Goal: Task Accomplishment & Management: Manage account settings

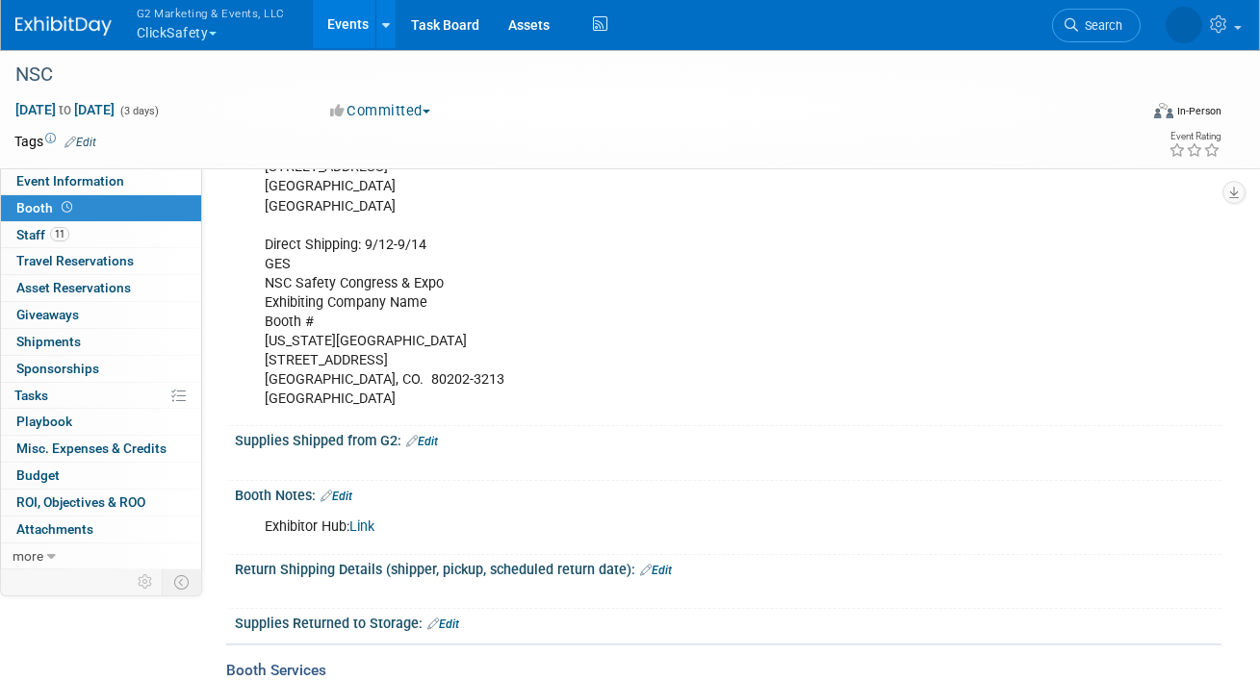
scroll to position [538, 0]
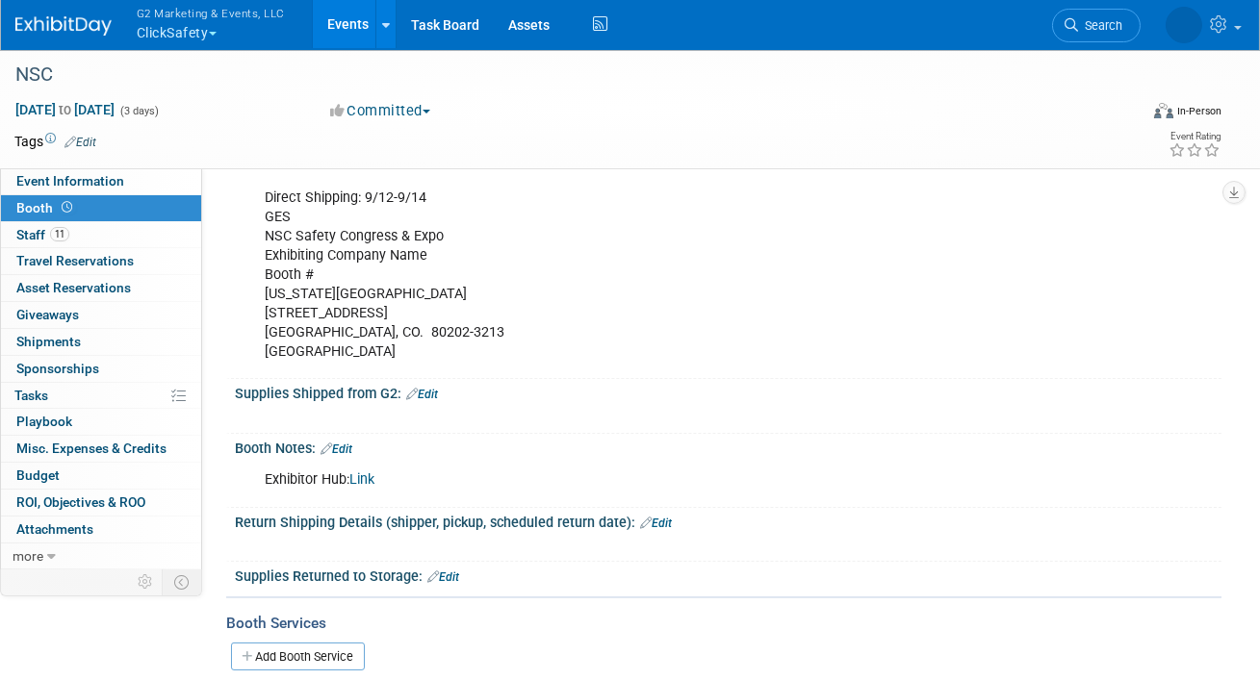
click at [369, 478] on link "Link" at bounding box center [361, 480] width 25 height 16
click at [91, 180] on span "Event Information" at bounding box center [70, 180] width 108 height 15
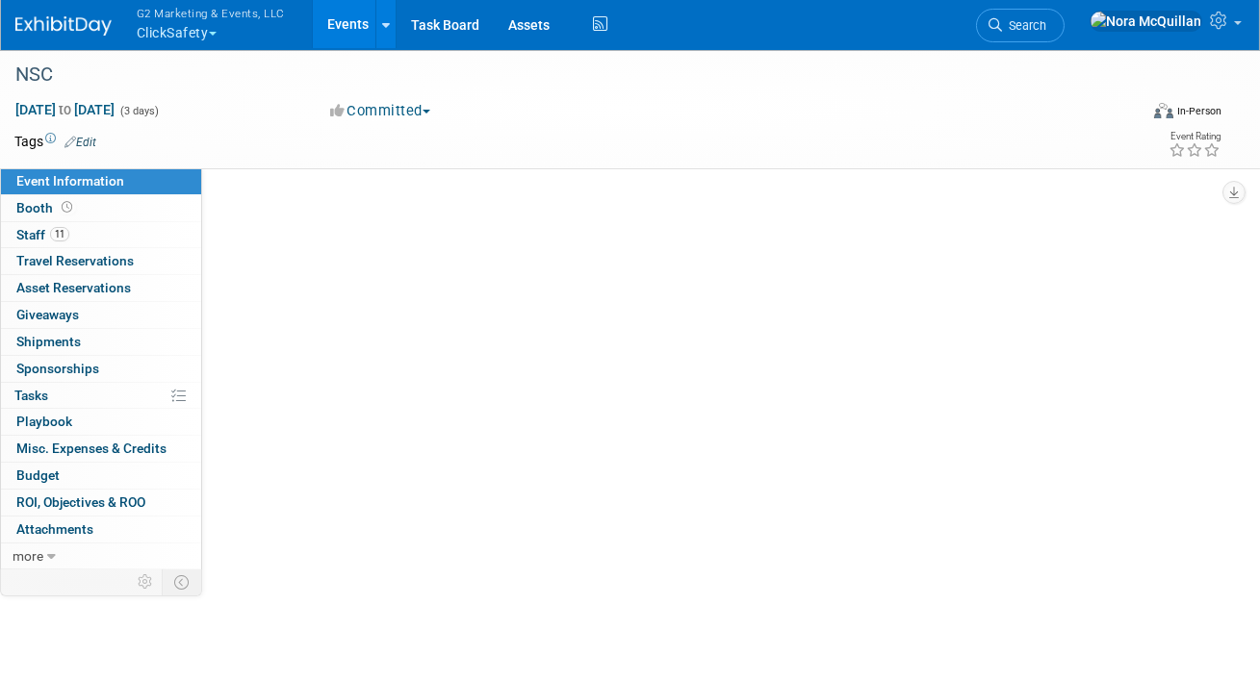
scroll to position [0, 0]
select select "Tier 1 (large)"
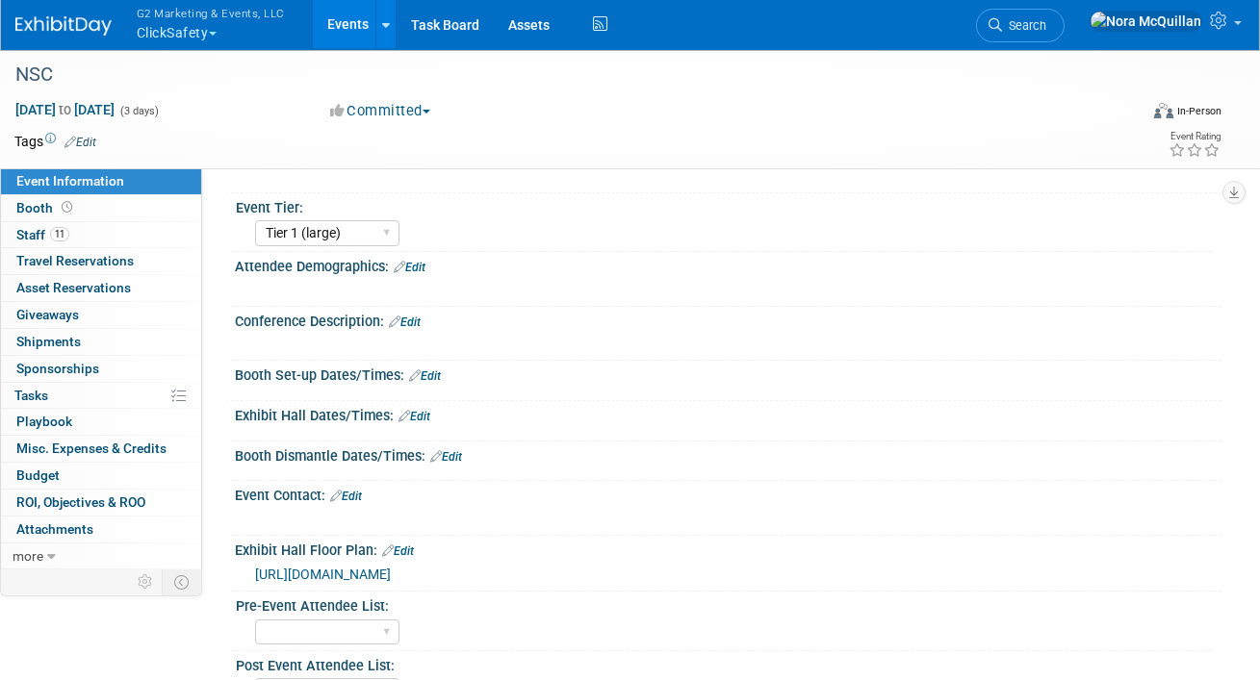
scroll to position [184, 0]
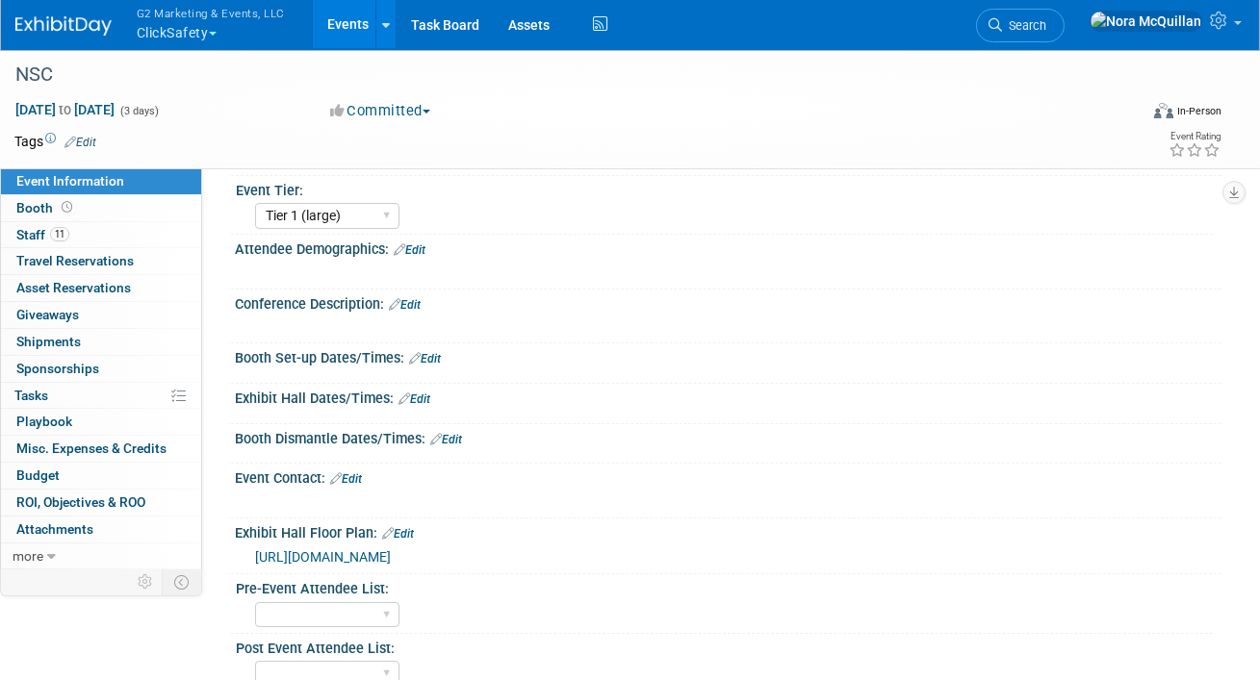
click at [326, 564] on div "[URL][DOMAIN_NAME]" at bounding box center [728, 555] width 986 height 28
click at [326, 555] on span "[URL][DOMAIN_NAME]" at bounding box center [323, 557] width 136 height 15
click at [91, 206] on link "Booth" at bounding box center [101, 208] width 200 height 26
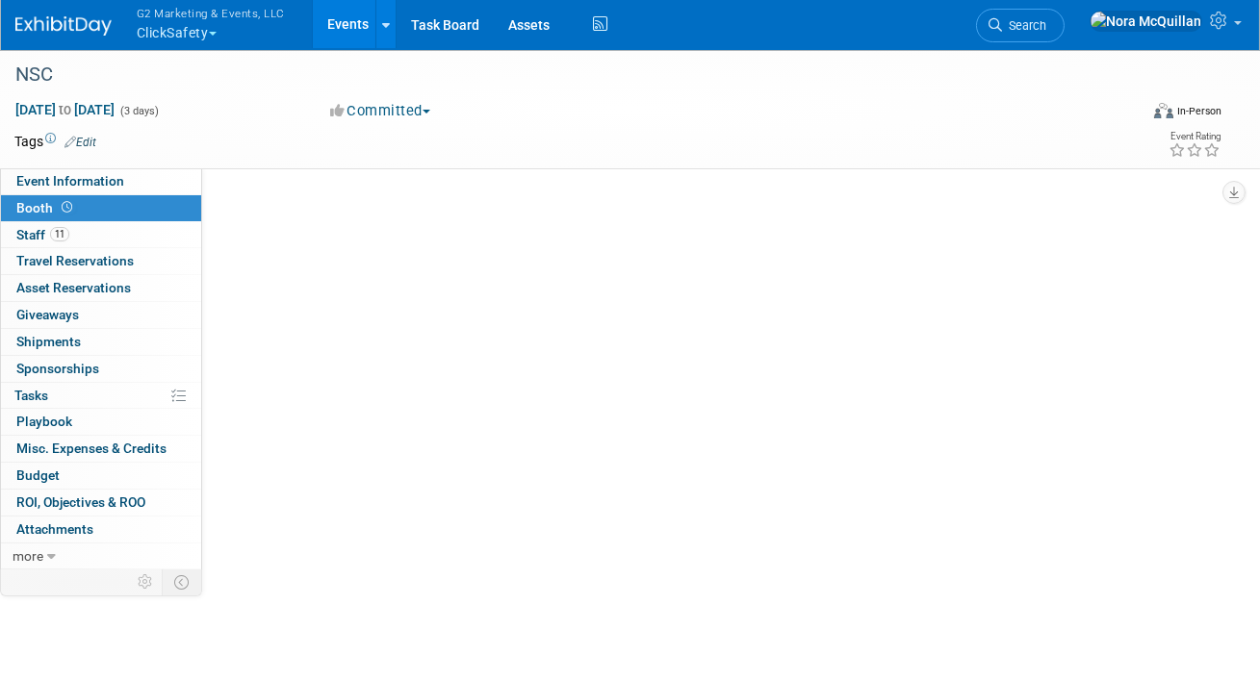
scroll to position [0, 0]
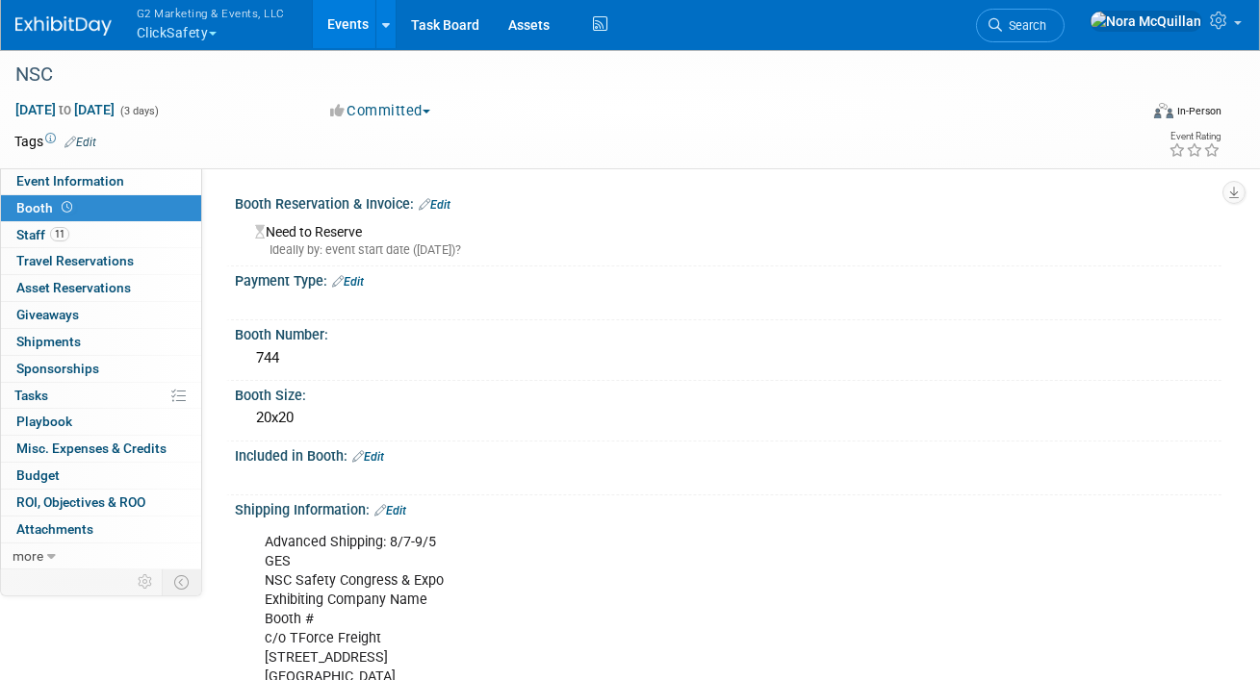
click at [440, 207] on link "Edit" at bounding box center [435, 204] width 32 height 13
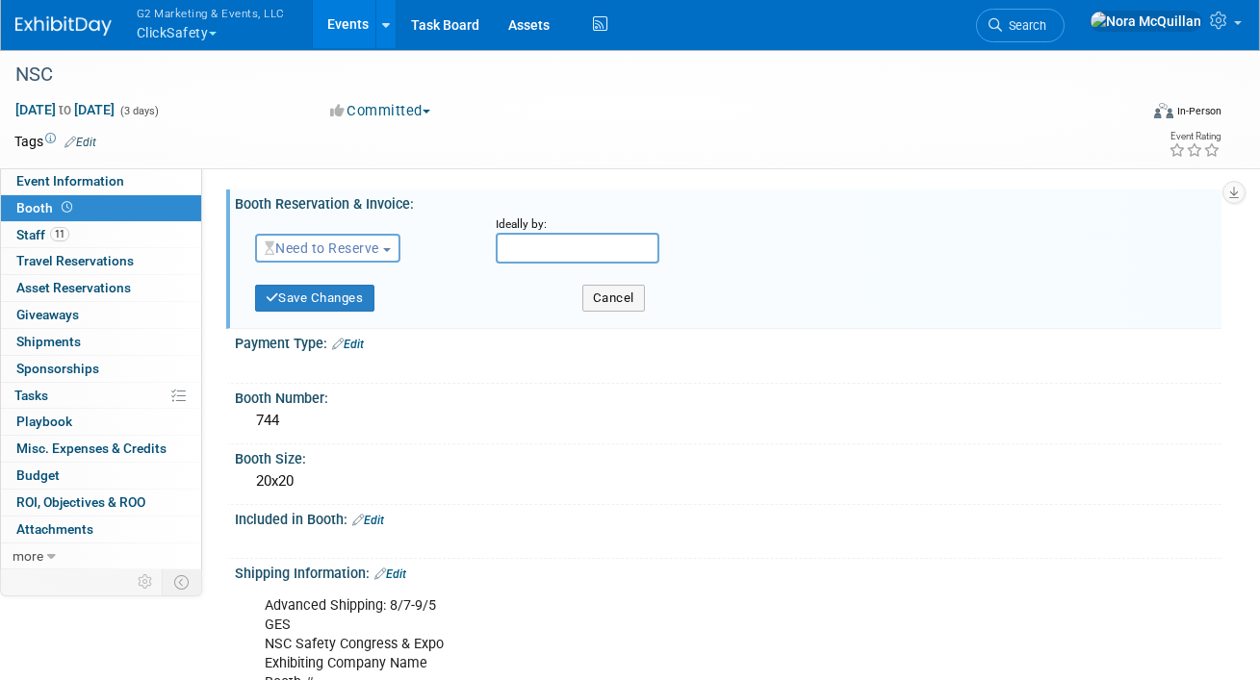
click at [343, 250] on span "Need to Reserve" at bounding box center [322, 248] width 115 height 15
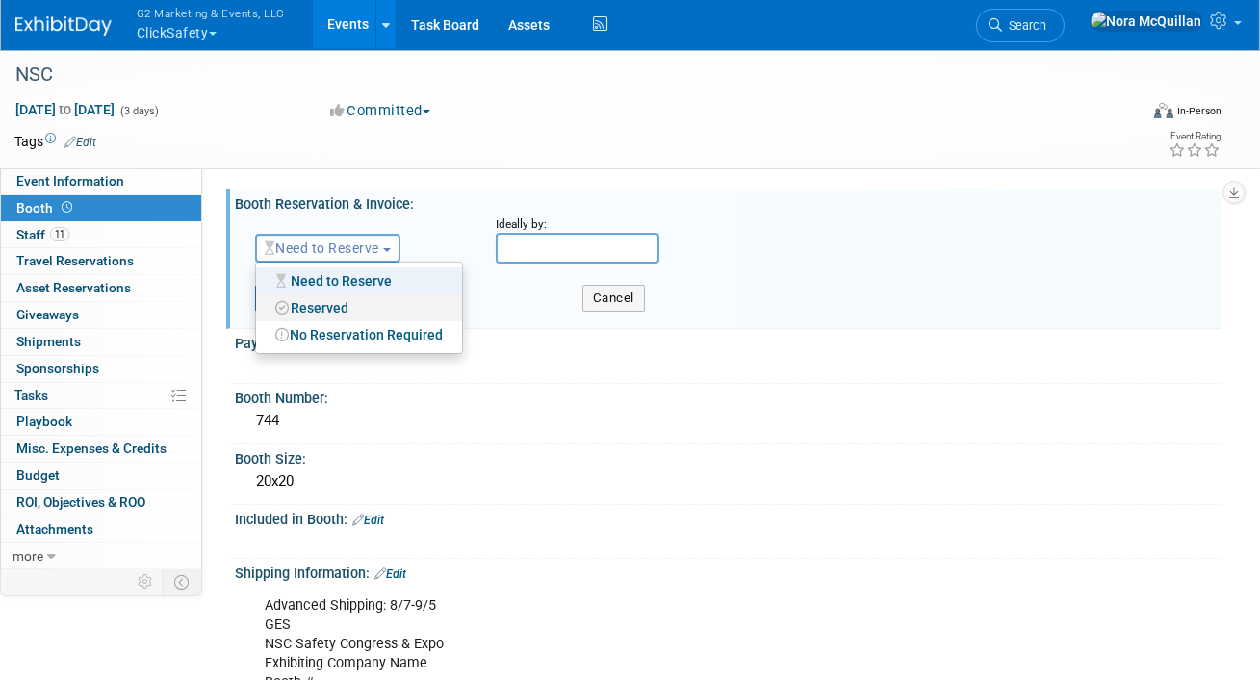
click at [331, 301] on link "Reserved" at bounding box center [359, 308] width 206 height 27
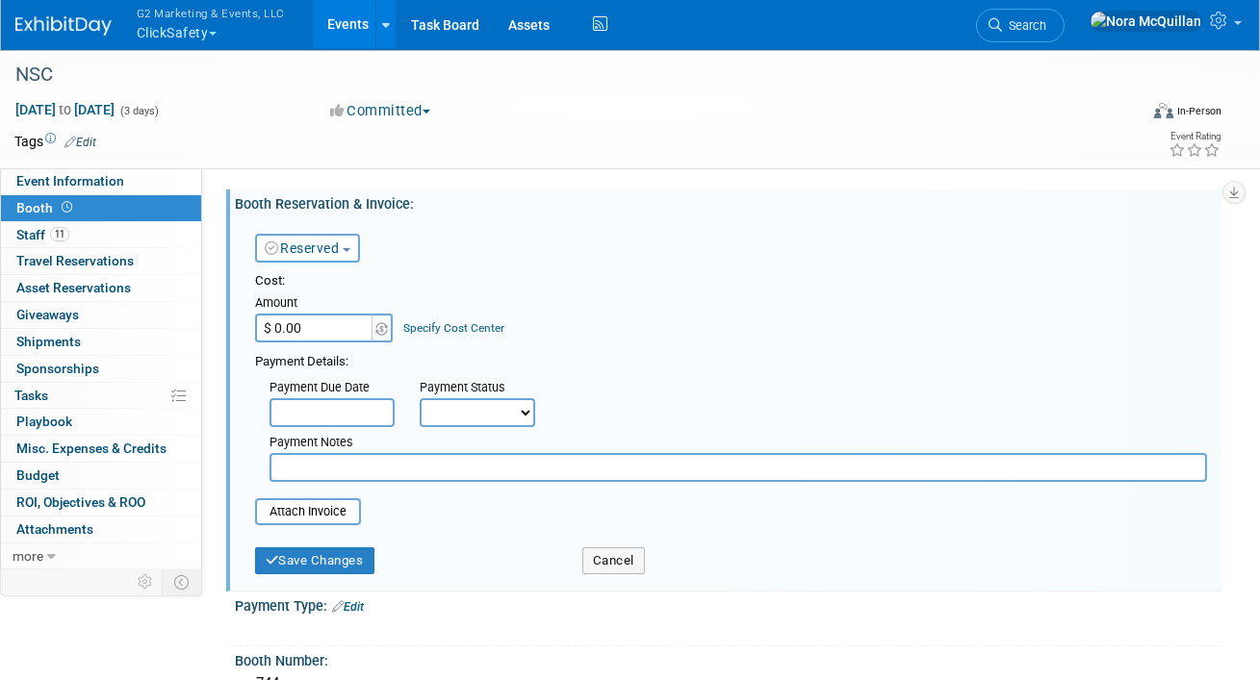
click at [312, 325] on input "$ 0.00" at bounding box center [315, 328] width 120 height 29
type input "$ 18,000.00"
click at [470, 407] on select "Not Paid Yet Partially Paid Paid in Full" at bounding box center [477, 412] width 115 height 29
select select "1"
click at [420, 398] on select "Not Paid Yet Partially Paid Paid in Full" at bounding box center [477, 412] width 115 height 29
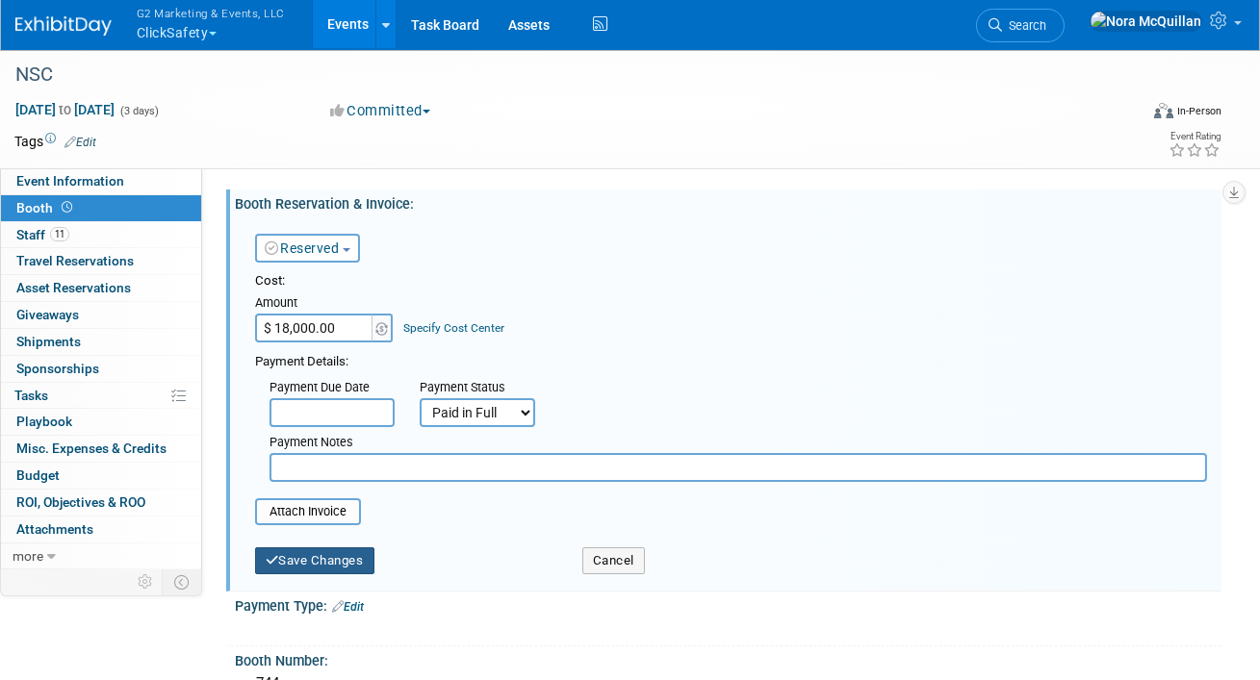
click at [318, 563] on button "Save Changes" at bounding box center [314, 561] width 119 height 27
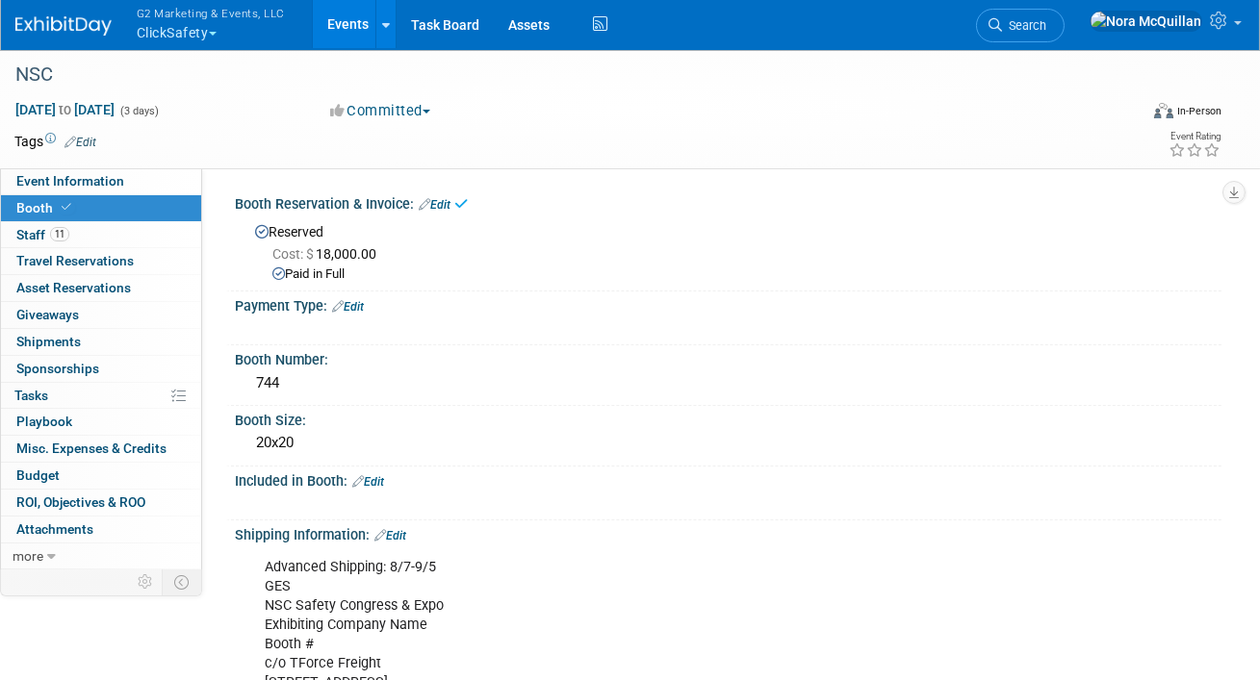
click at [353, 304] on link "Edit" at bounding box center [348, 306] width 32 height 13
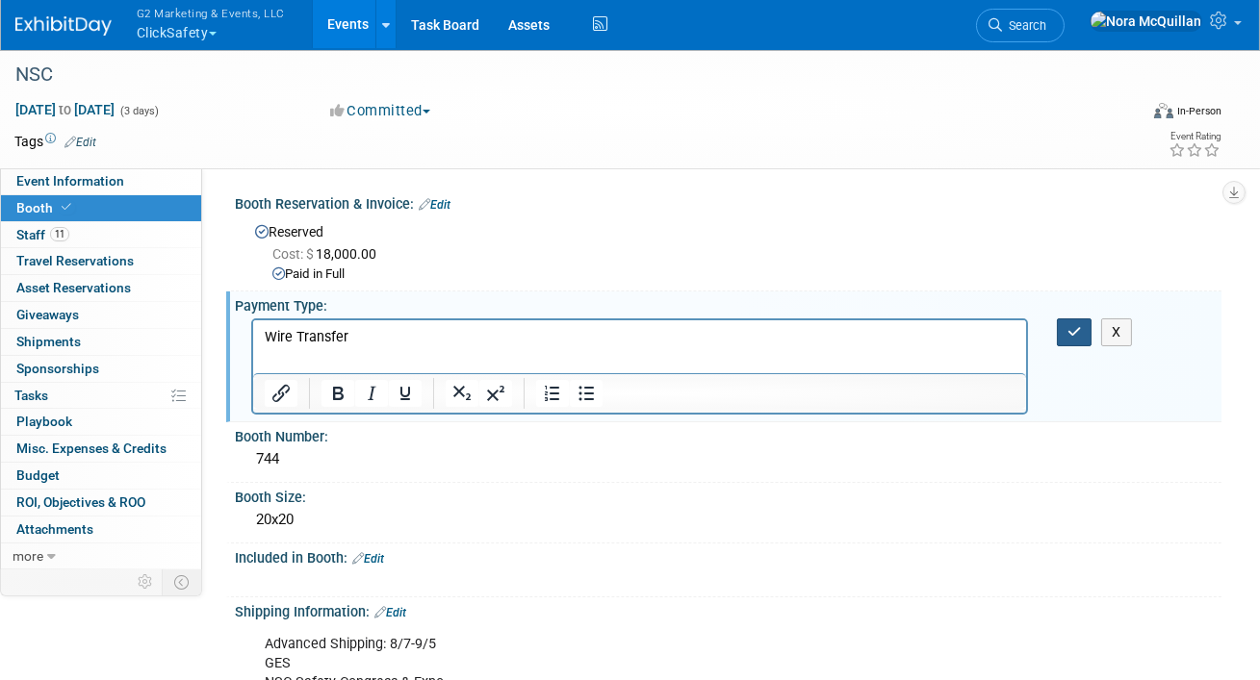
click at [1067, 322] on button "button" at bounding box center [1075, 333] width 36 height 28
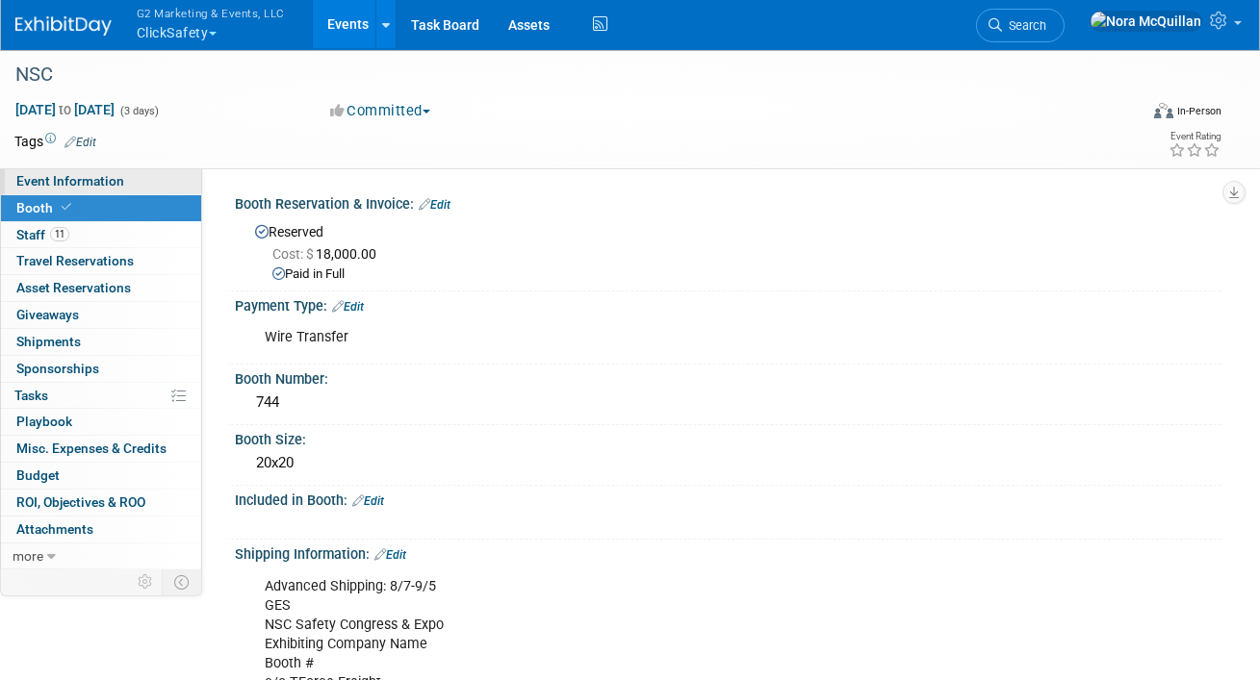
click at [102, 186] on span "Event Information" at bounding box center [70, 180] width 108 height 15
select select "Tier 1 (large)"
